Goal: Information Seeking & Learning: Learn about a topic

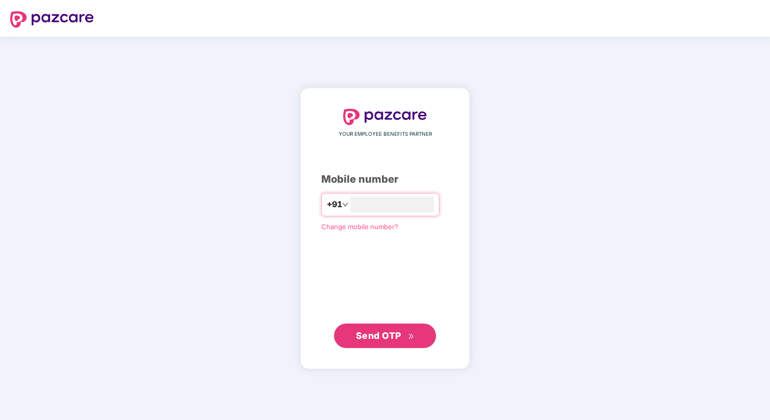
type input "**********"
click at [374, 335] on span "Send OTP" at bounding box center [378, 335] width 45 height 11
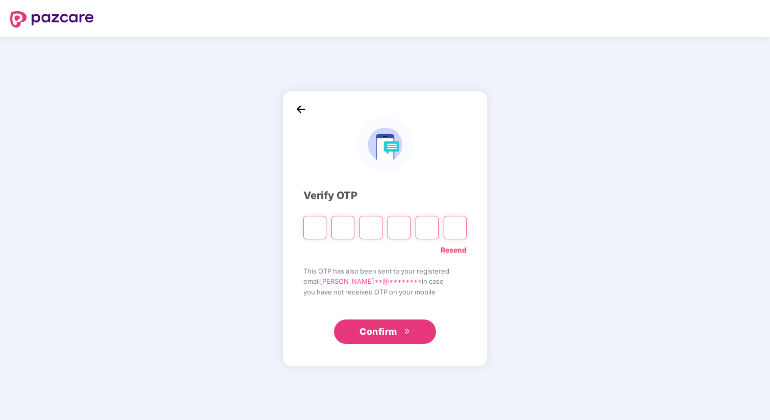
type input "*"
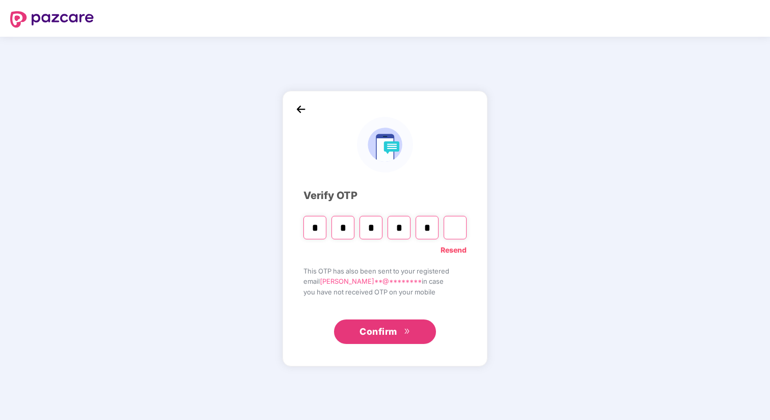
type input "*"
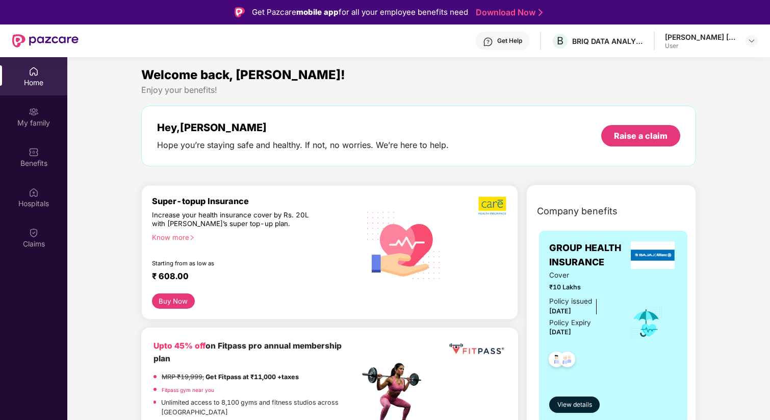
click at [724, 37] on div "[PERSON_NAME] [PERSON_NAME]" at bounding box center [700, 37] width 71 height 10
click at [748, 39] on img at bounding box center [752, 41] width 8 height 8
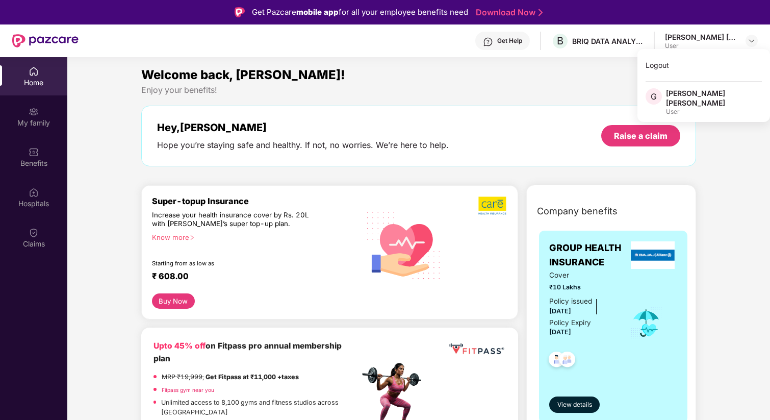
click at [523, 70] on div "Welcome back, [PERSON_NAME]!" at bounding box center [418, 74] width 555 height 19
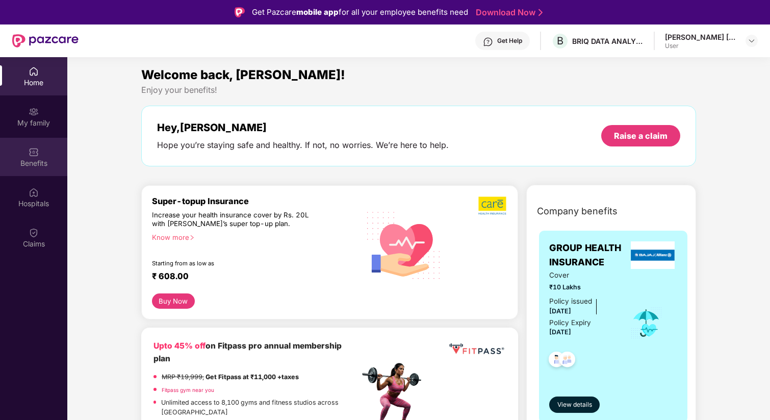
click at [39, 160] on div "Benefits" at bounding box center [33, 163] width 67 height 10
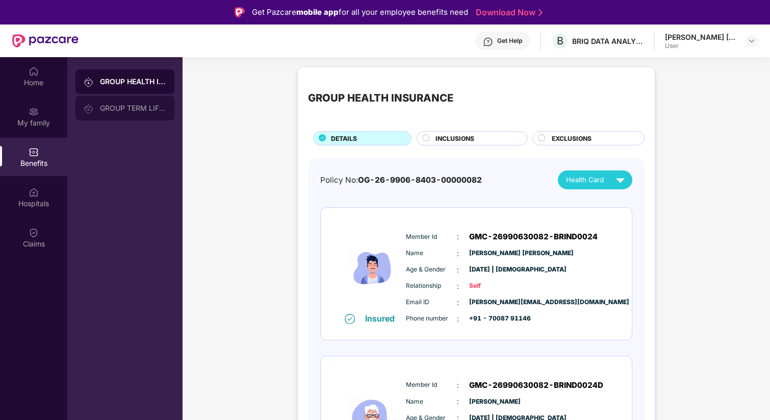
click at [140, 113] on div "GROUP TERM LIFE INSURANCE" at bounding box center [124, 108] width 99 height 24
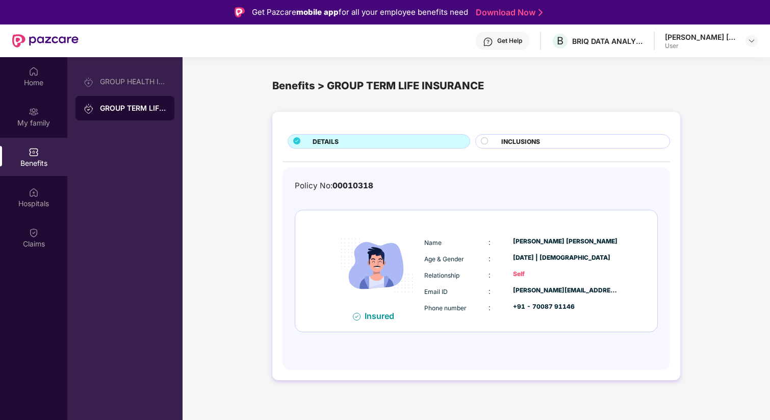
scroll to position [57, 0]
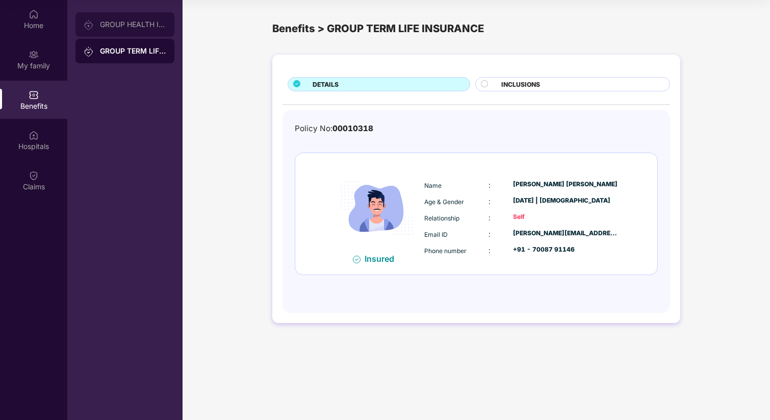
click at [135, 23] on div "GROUP HEALTH INSURANCE" at bounding box center [133, 24] width 66 height 8
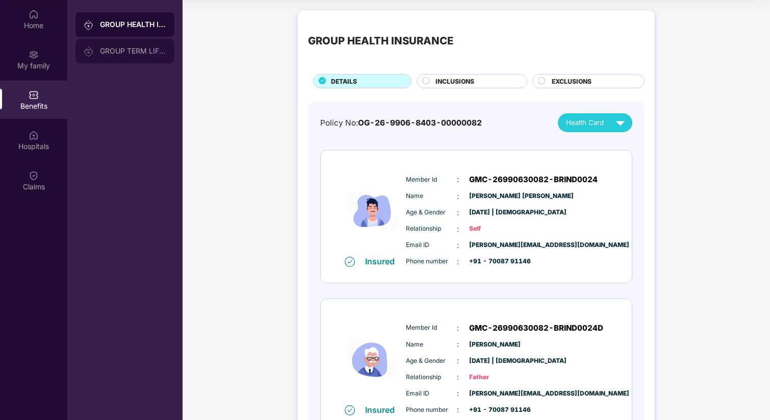
click at [139, 56] on div "GROUP TERM LIFE INSURANCE" at bounding box center [124, 51] width 99 height 24
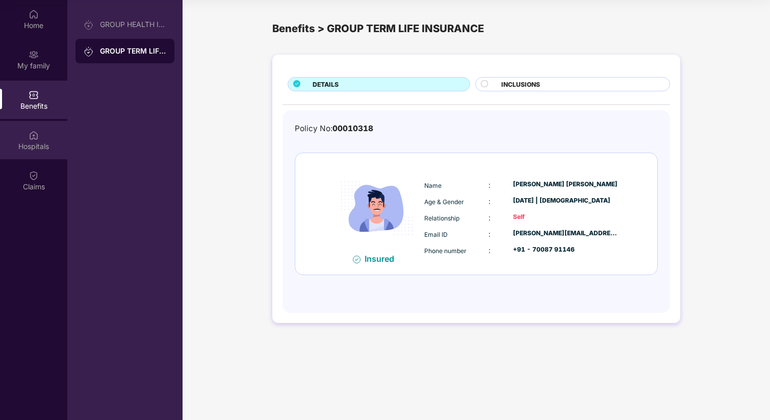
click at [35, 133] on img at bounding box center [34, 135] width 10 height 10
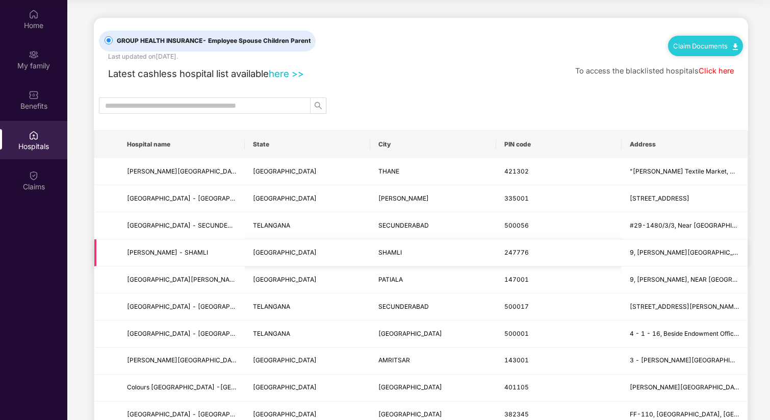
scroll to position [49, 0]
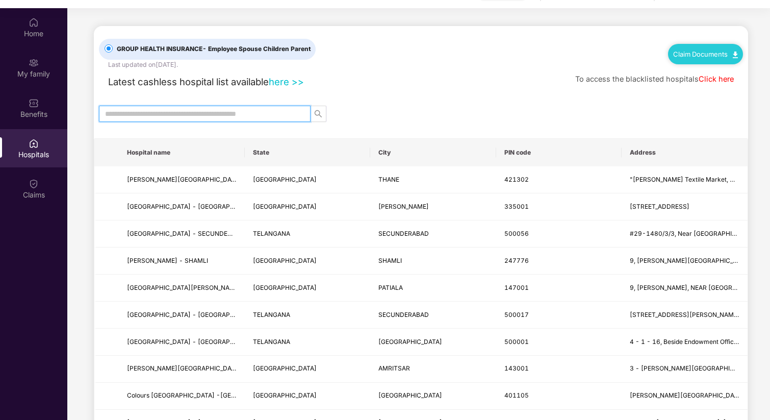
click at [176, 112] on input "text" at bounding box center [200, 113] width 191 height 11
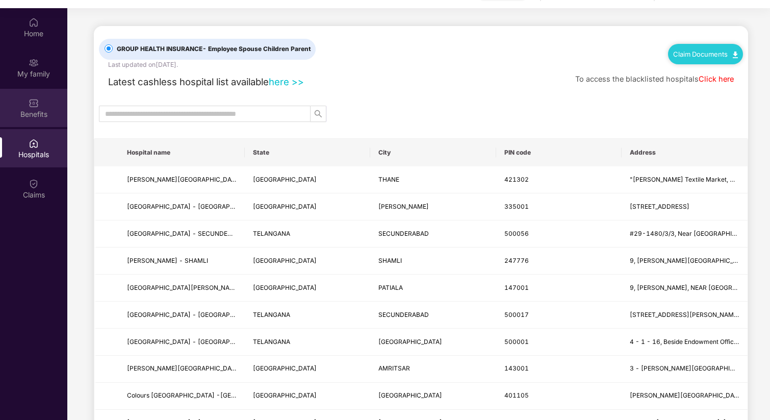
click at [28, 97] on div "Benefits" at bounding box center [33, 108] width 67 height 38
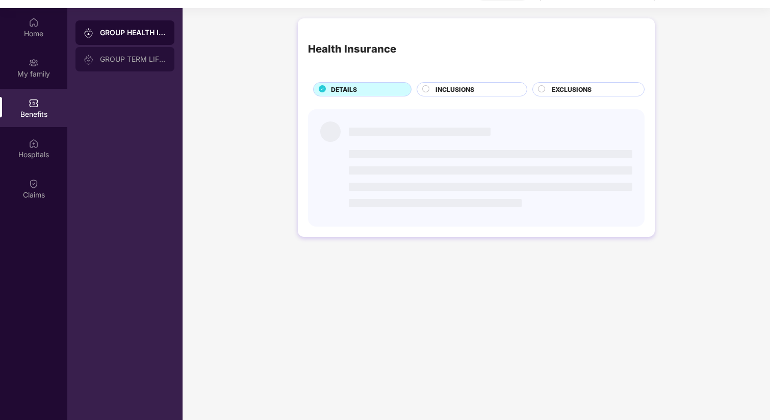
click at [140, 63] on div "GROUP TERM LIFE INSURANCE" at bounding box center [124, 59] width 99 height 24
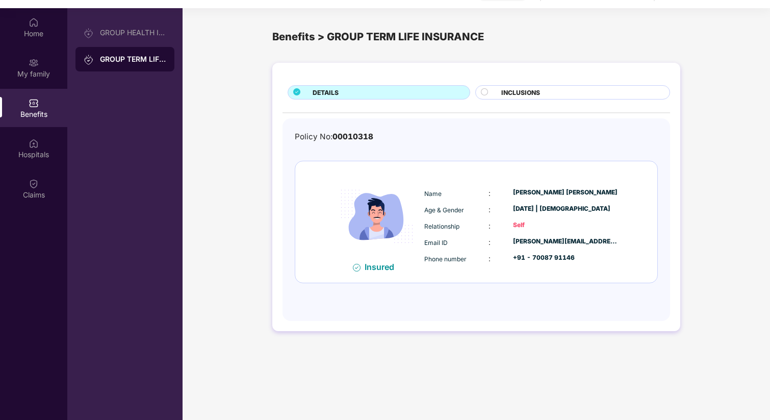
click at [522, 90] on span "INCLUSIONS" at bounding box center [520, 93] width 39 height 10
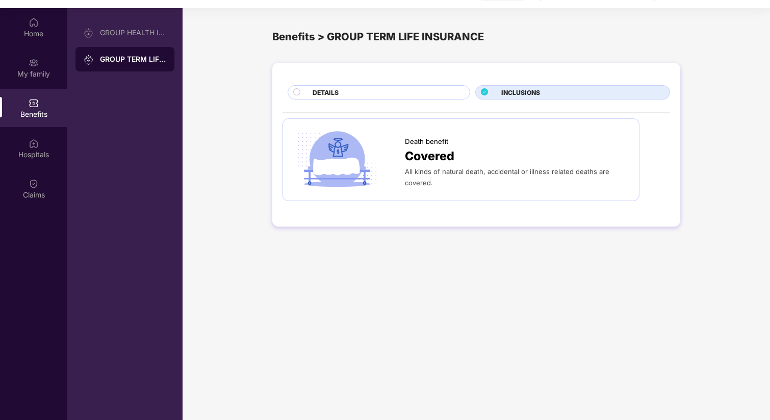
click at [435, 163] on span "Covered" at bounding box center [429, 156] width 49 height 19
click at [383, 164] on div at bounding box center [349, 159] width 112 height 61
click at [365, 97] on div "DETAILS" at bounding box center [386, 93] width 157 height 11
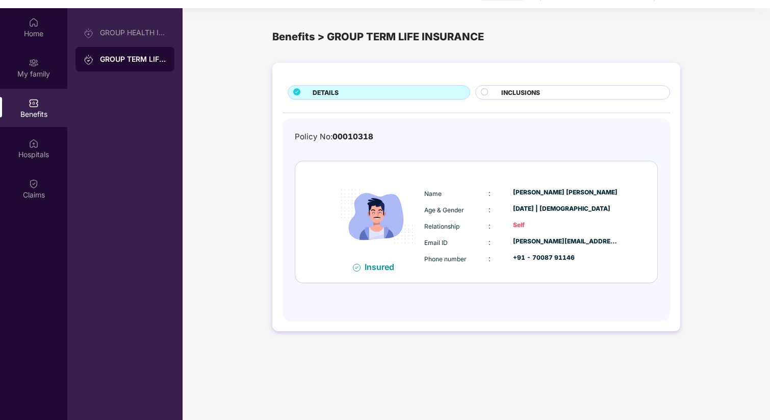
click at [344, 229] on img at bounding box center [377, 216] width 90 height 90
click at [39, 28] on div "Home" at bounding box center [33, 27] width 67 height 38
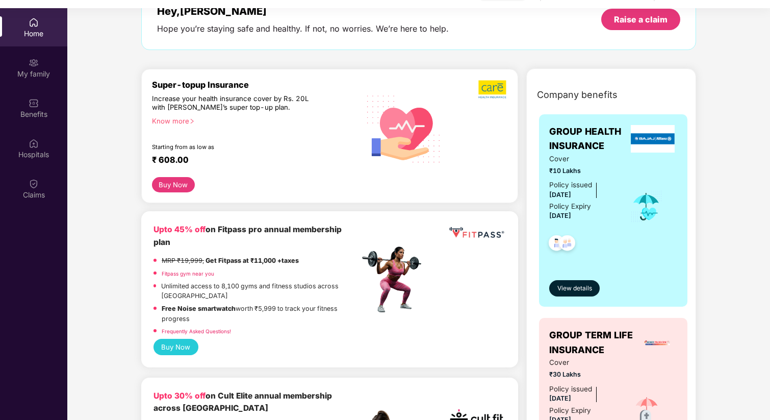
scroll to position [74, 0]
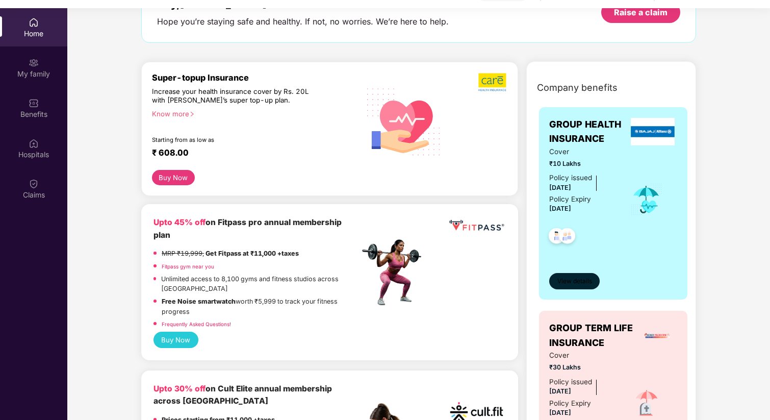
click at [576, 283] on span "View details" at bounding box center [575, 281] width 35 height 10
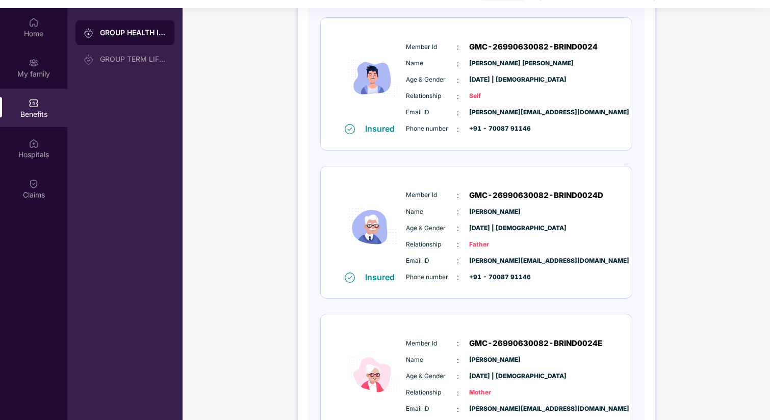
scroll to position [125, 0]
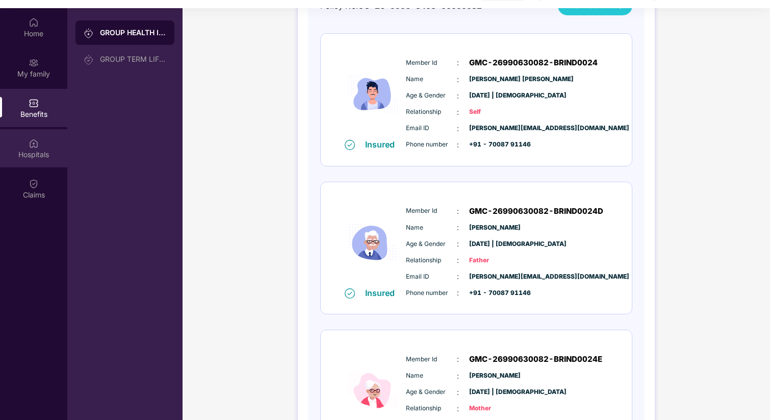
click at [42, 151] on div "Hospitals" at bounding box center [33, 154] width 67 height 10
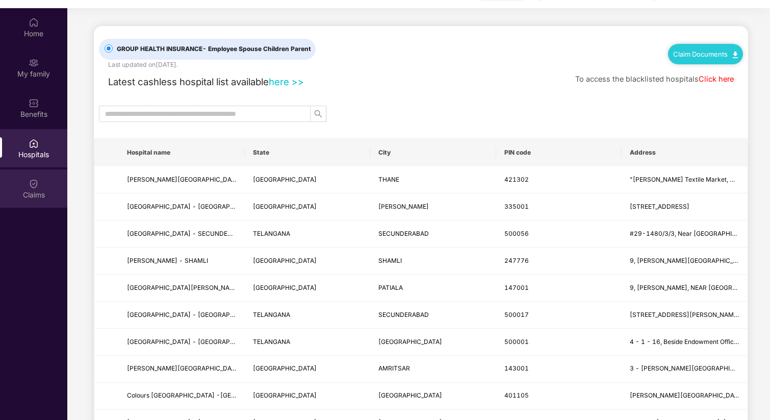
click at [19, 184] on div "Claims" at bounding box center [33, 188] width 67 height 38
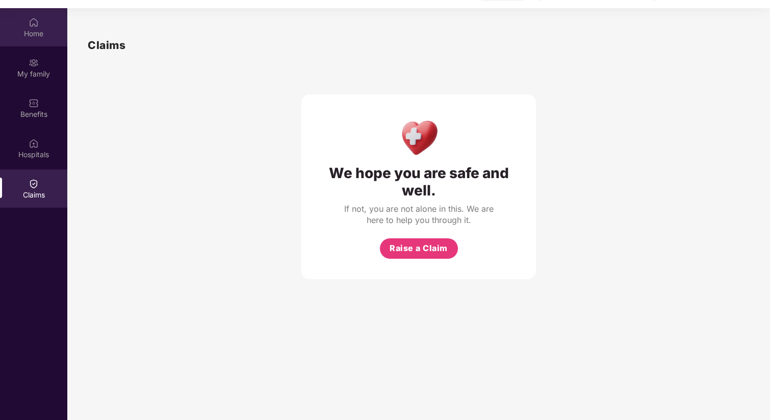
click at [35, 28] on div "Home" at bounding box center [33, 27] width 67 height 38
